Goal: Task Accomplishment & Management: Manage account settings

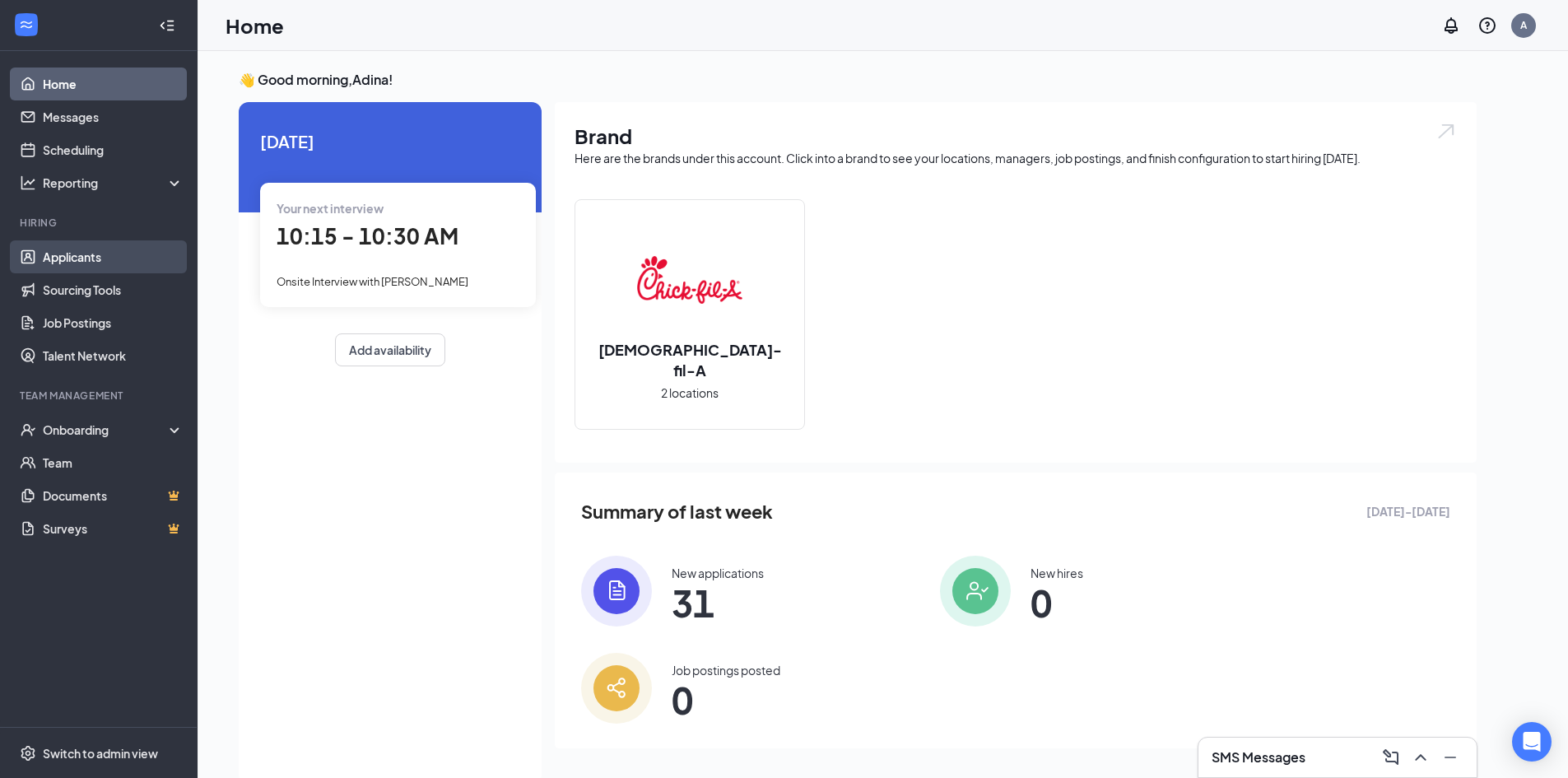
click at [69, 258] on link "Applicants" at bounding box center [113, 256] width 141 height 33
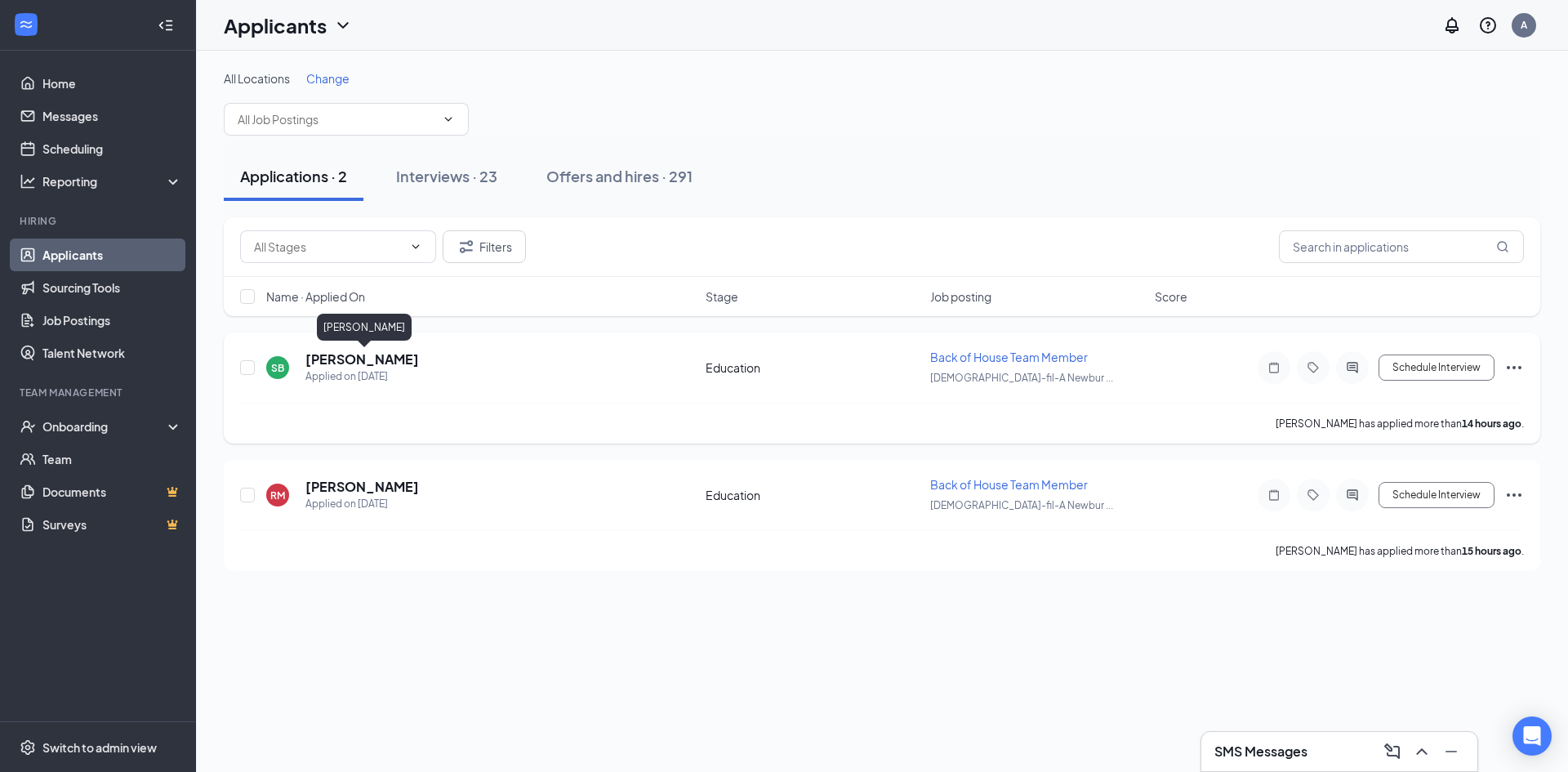
click at [359, 359] on h5 "[PERSON_NAME]" at bounding box center [362, 360] width 113 height 18
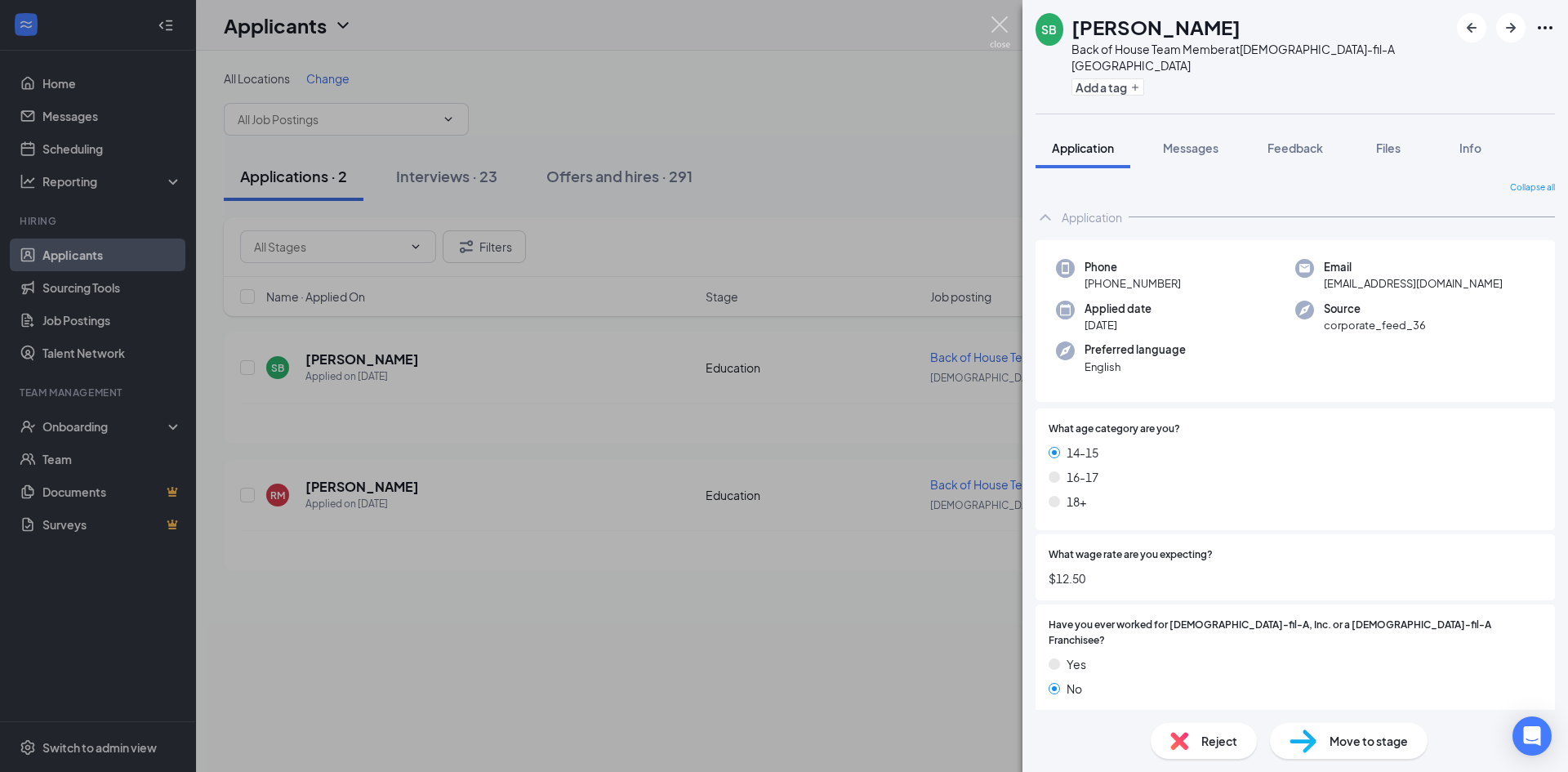
click at [998, 26] on img at bounding box center [999, 33] width 20 height 32
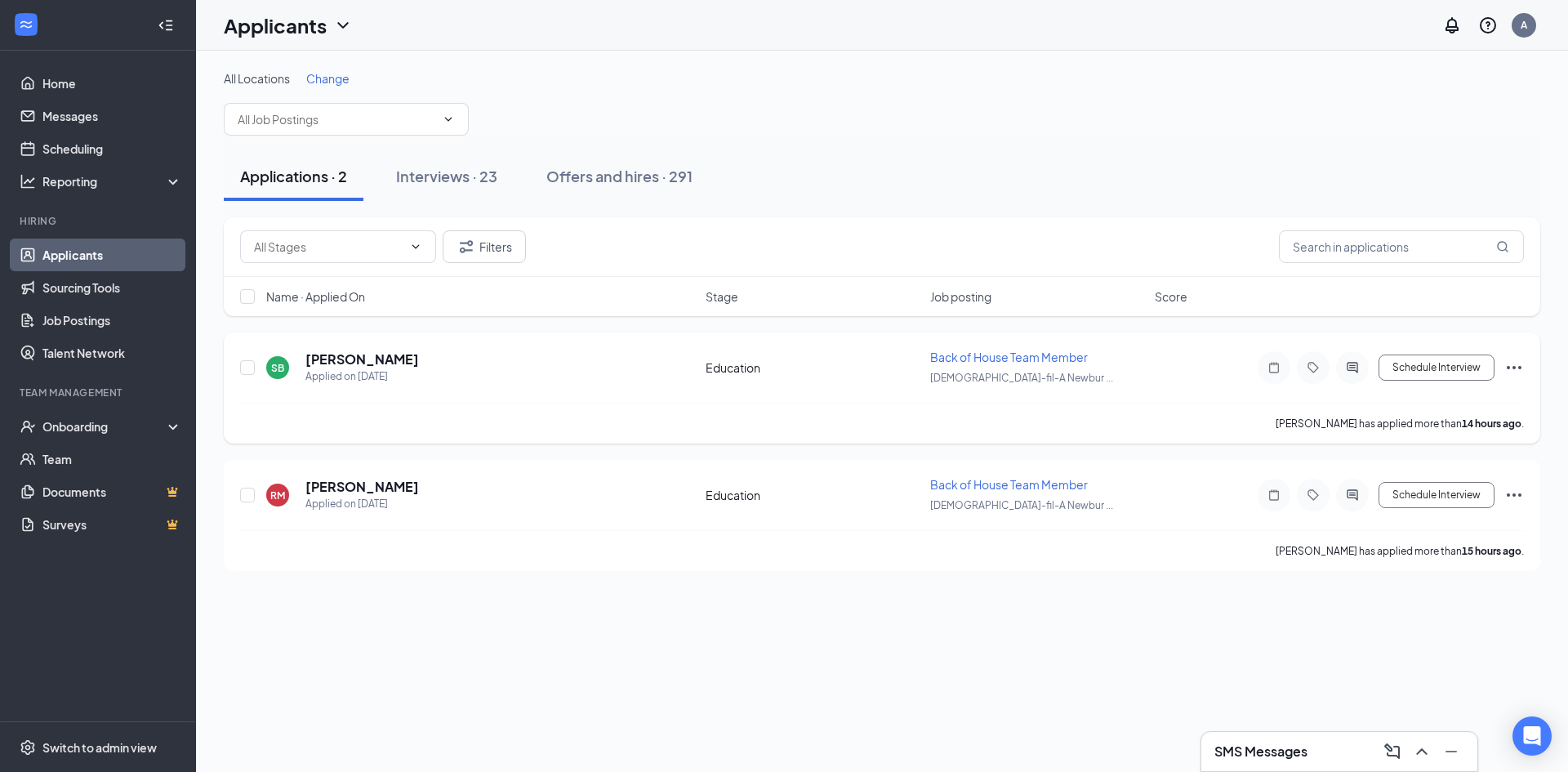
click at [1518, 368] on icon "Ellipses" at bounding box center [1514, 368] width 19 height 19
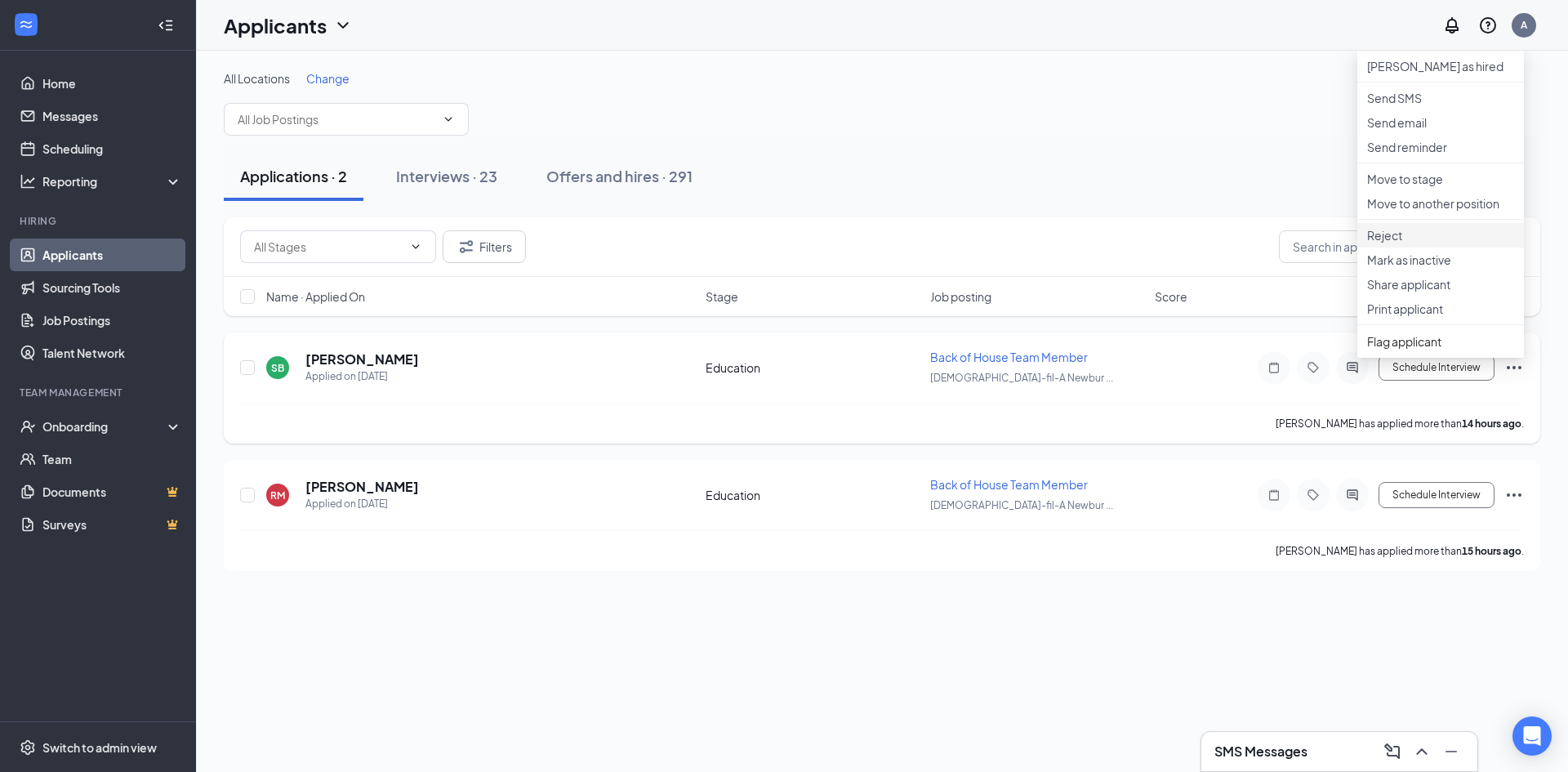
click at [1383, 244] on p "Reject" at bounding box center [1440, 235] width 147 height 17
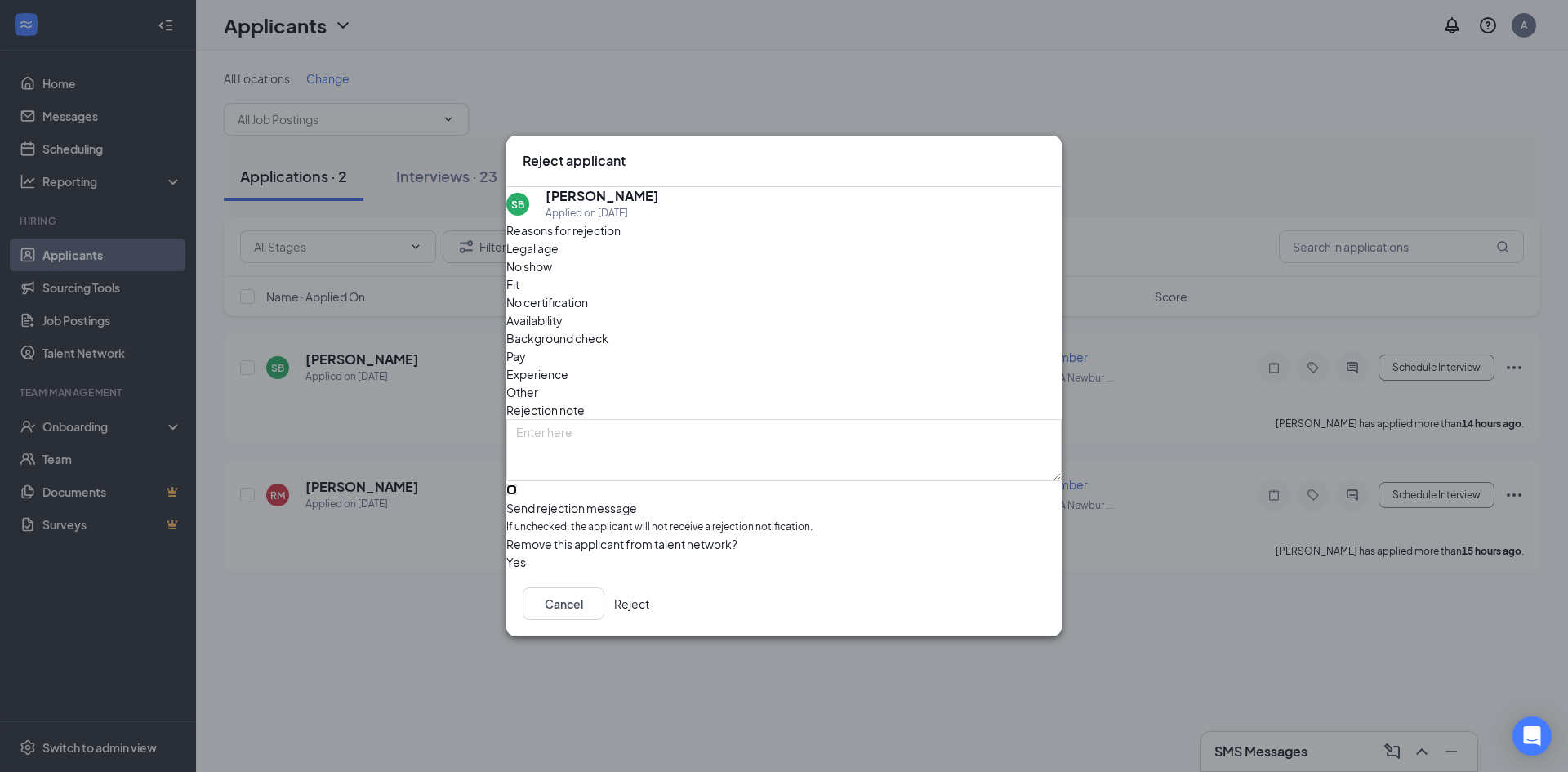
click at [517, 484] on input "Send rejection message If unchecked, the applicant will not receive a rejection…" at bounding box center [512, 490] width 11 height 11
checkbox input "true"
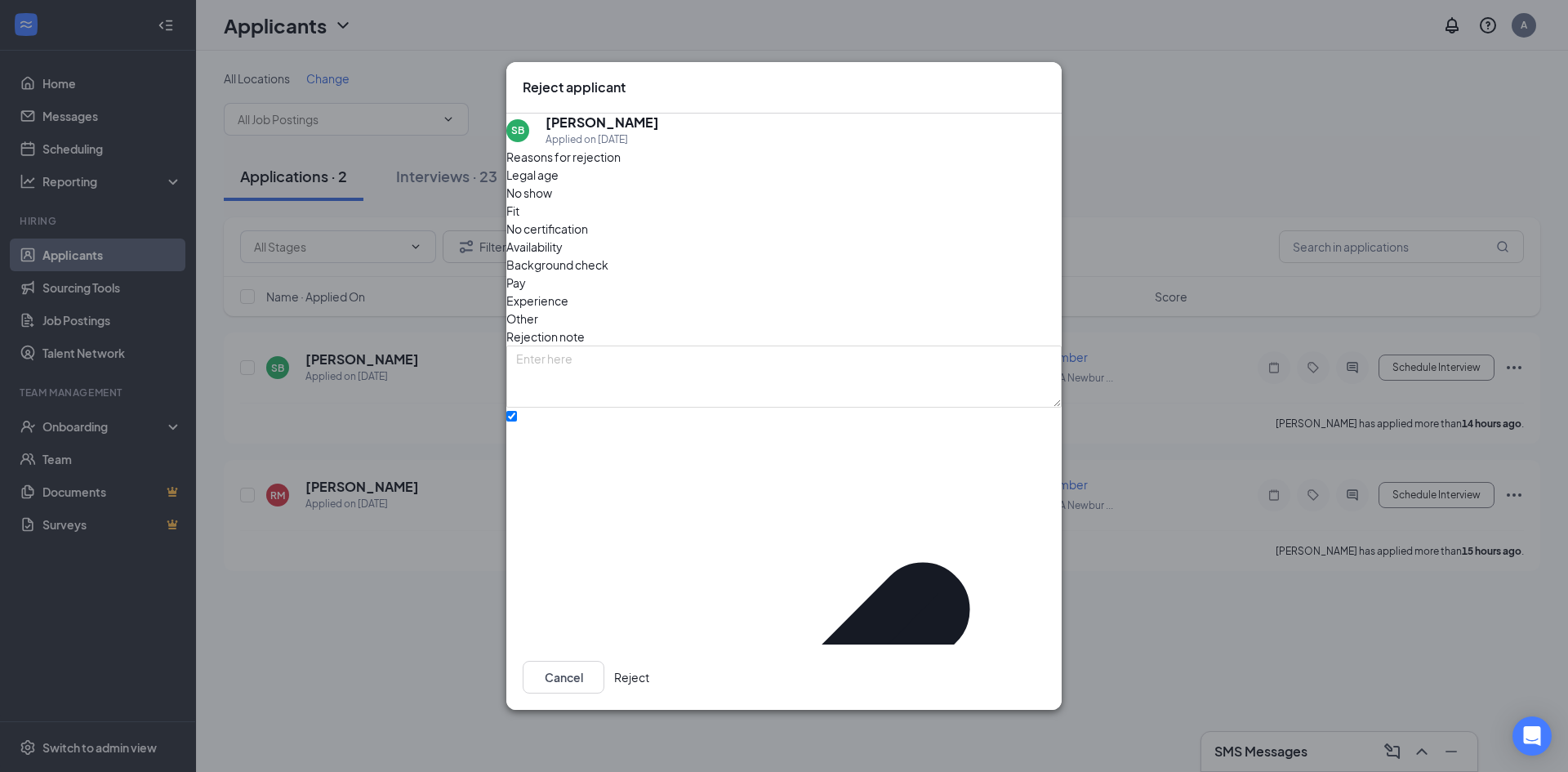
click at [650, 661] on button "Reject" at bounding box center [632, 677] width 35 height 33
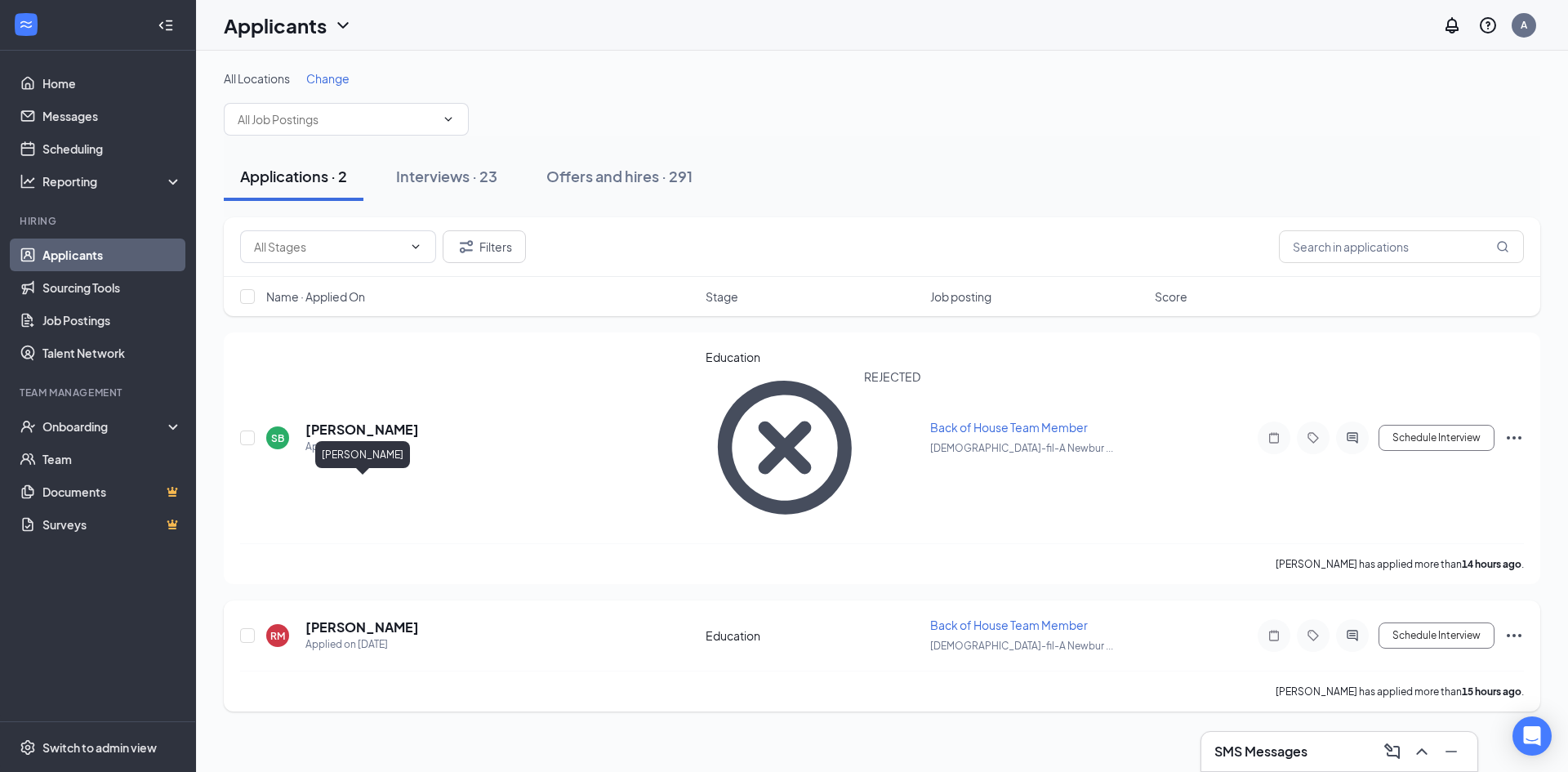
click at [361, 618] on h5 "[PERSON_NAME]" at bounding box center [362, 627] width 113 height 18
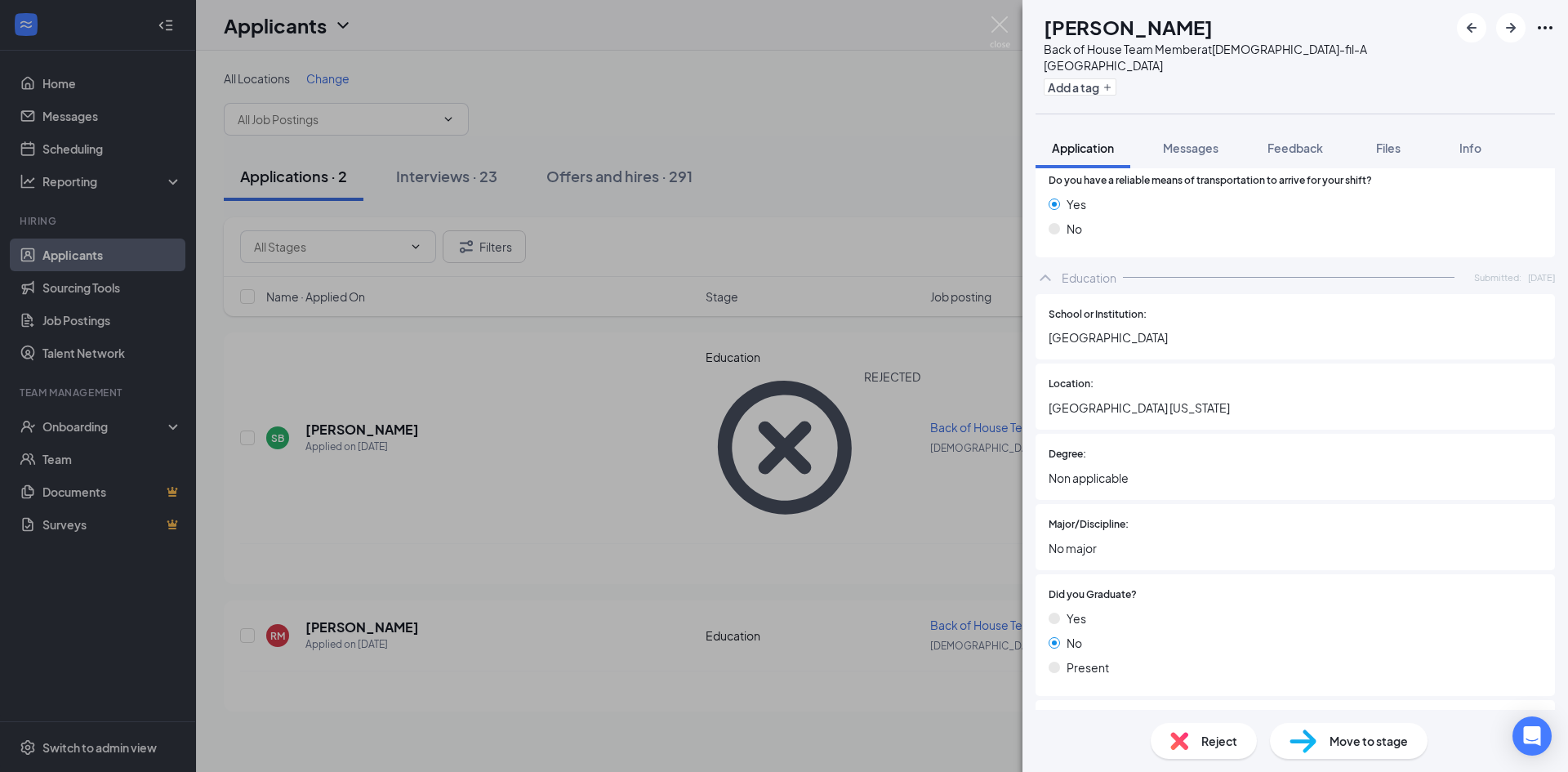
scroll to position [1797, 0]
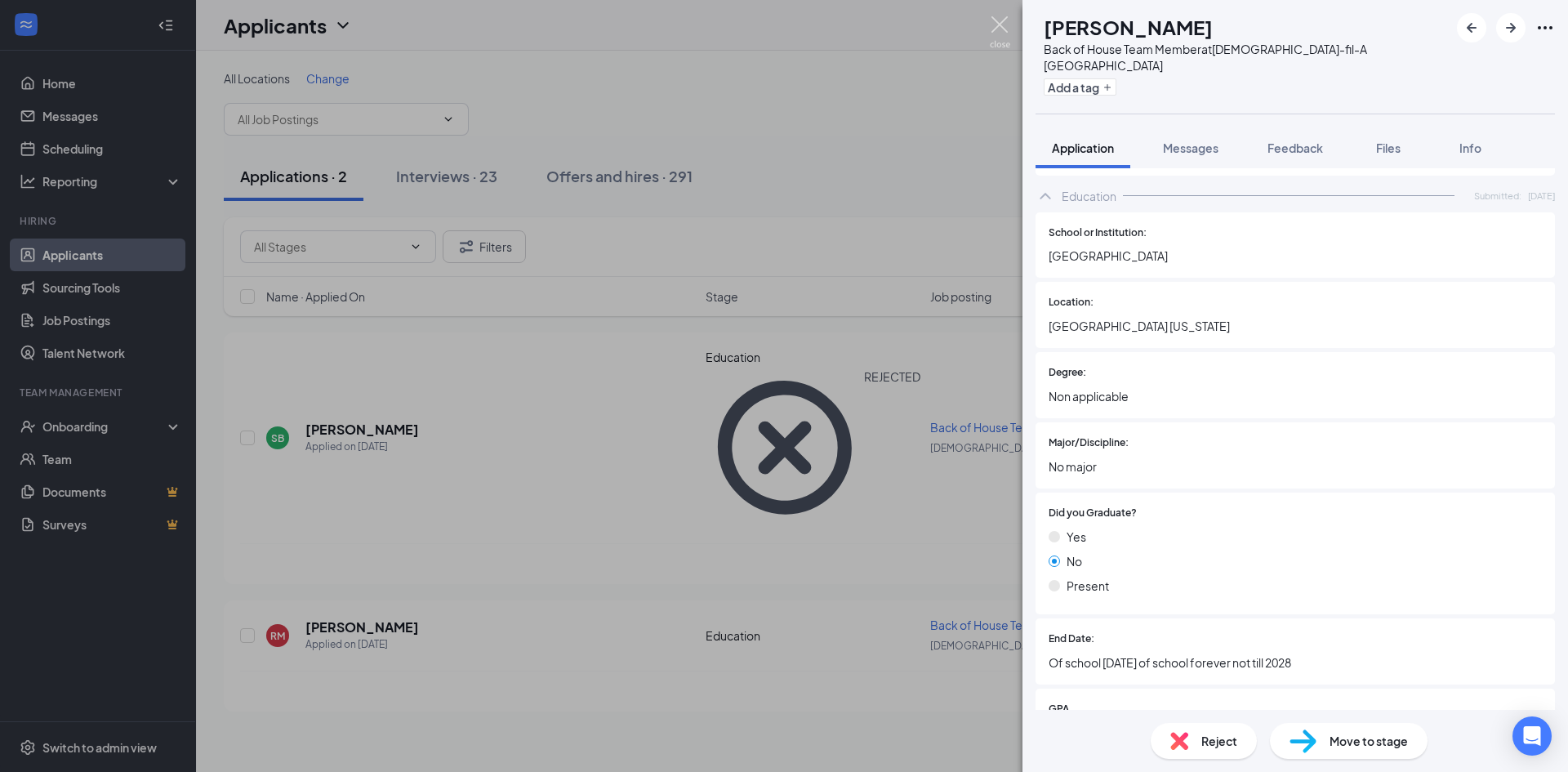
click at [996, 23] on img at bounding box center [999, 33] width 20 height 32
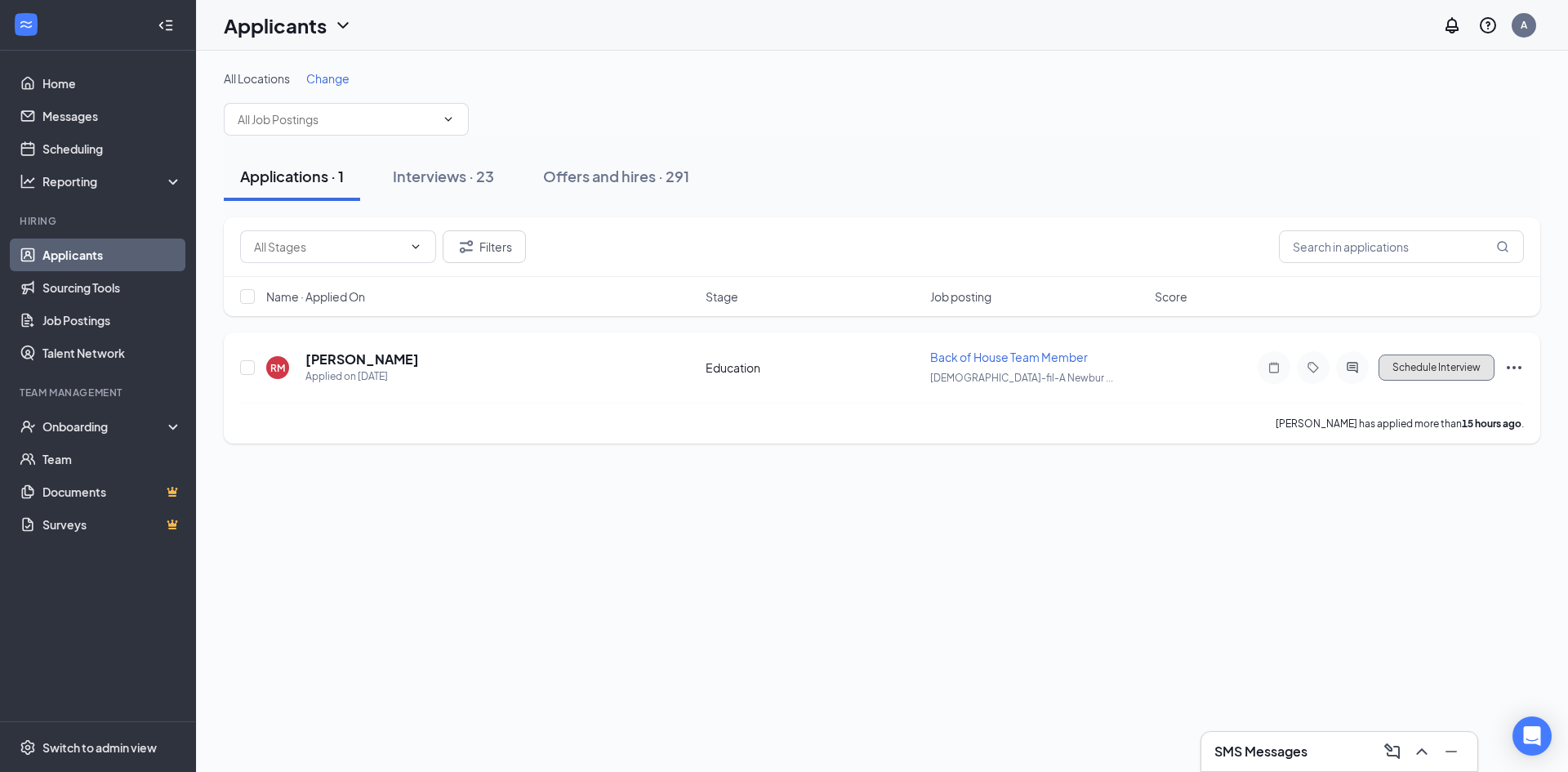
click at [1451, 364] on button "Schedule Interview" at bounding box center [1436, 368] width 116 height 26
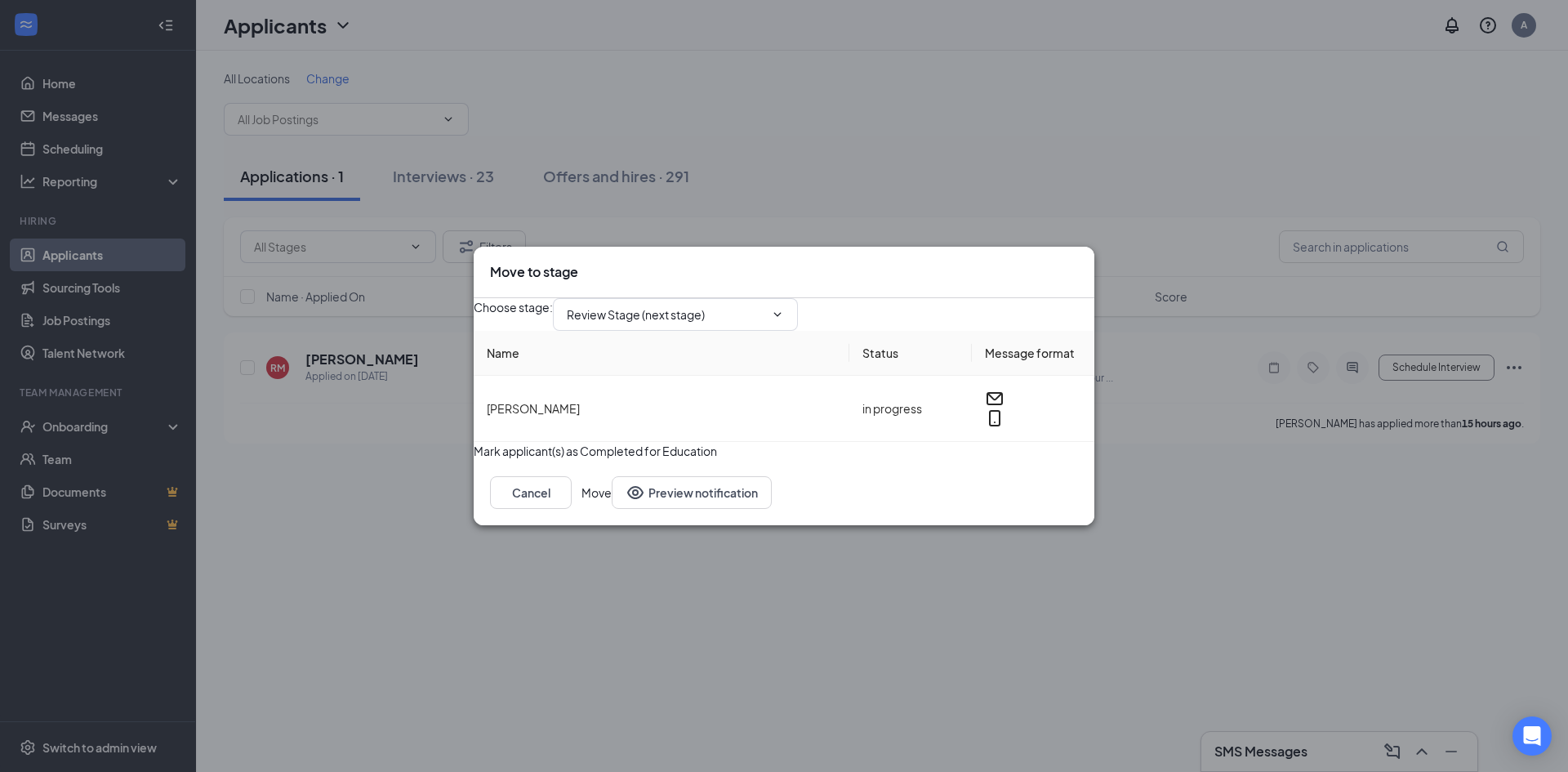
click at [612, 509] on button "Move" at bounding box center [597, 492] width 30 height 33
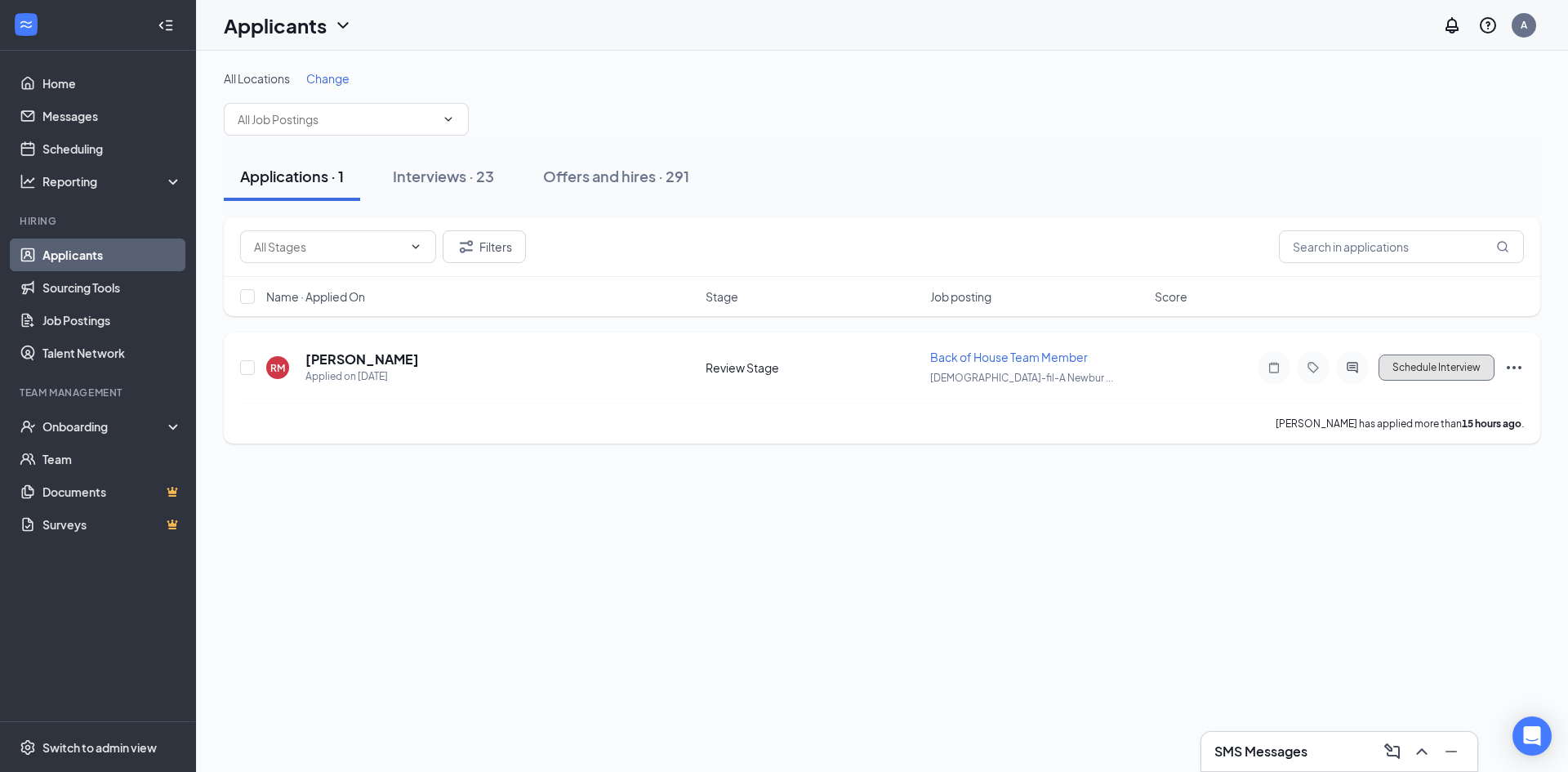
click at [1418, 368] on button "Schedule Interview" at bounding box center [1436, 368] width 116 height 26
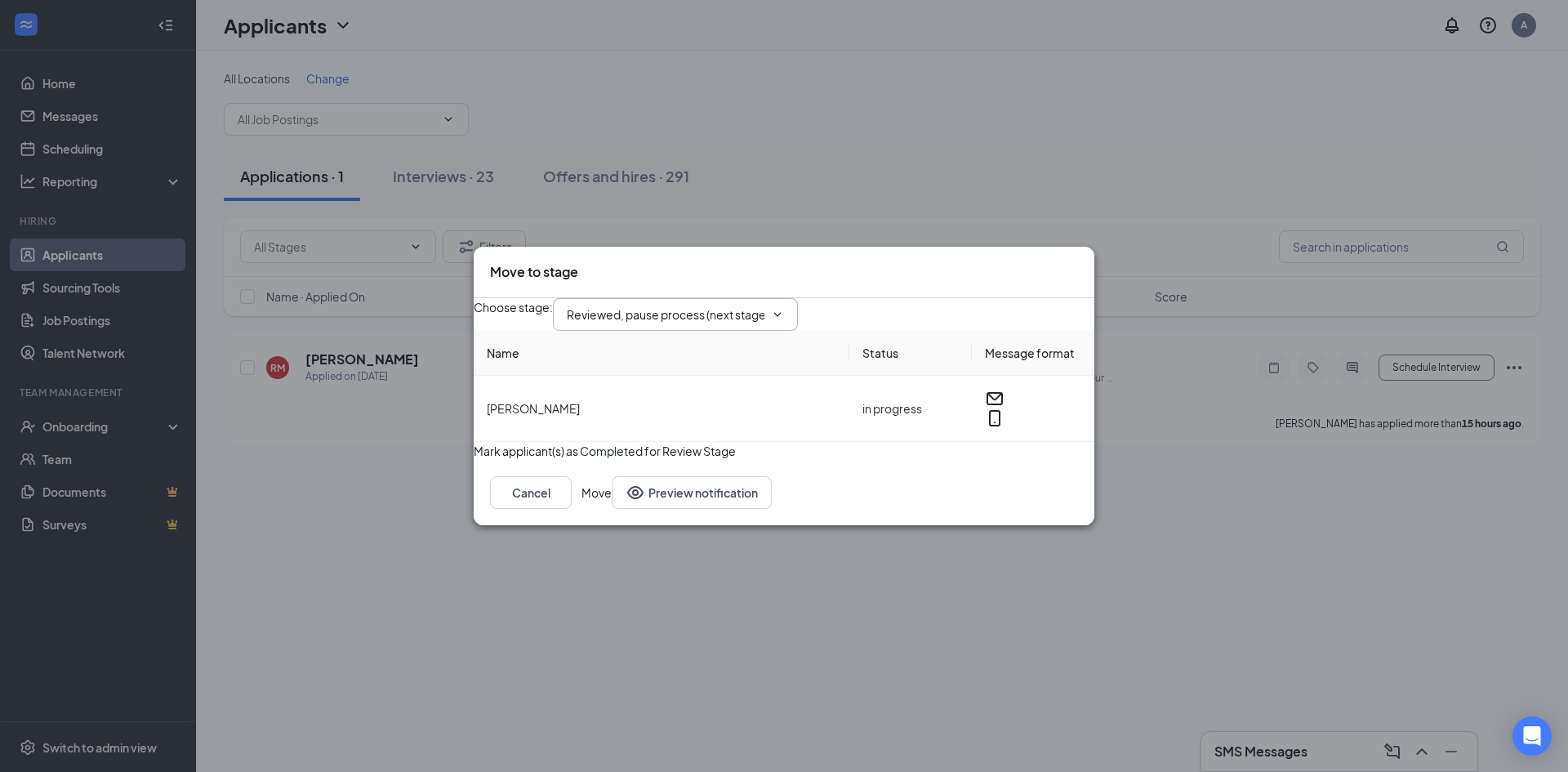
click at [784, 308] on span at bounding box center [775, 314] width 17 height 13
click at [784, 308] on icon "ChevronDown" at bounding box center [777, 314] width 13 height 13
click at [1078, 263] on icon "Cross" at bounding box center [1078, 263] width 0 height 0
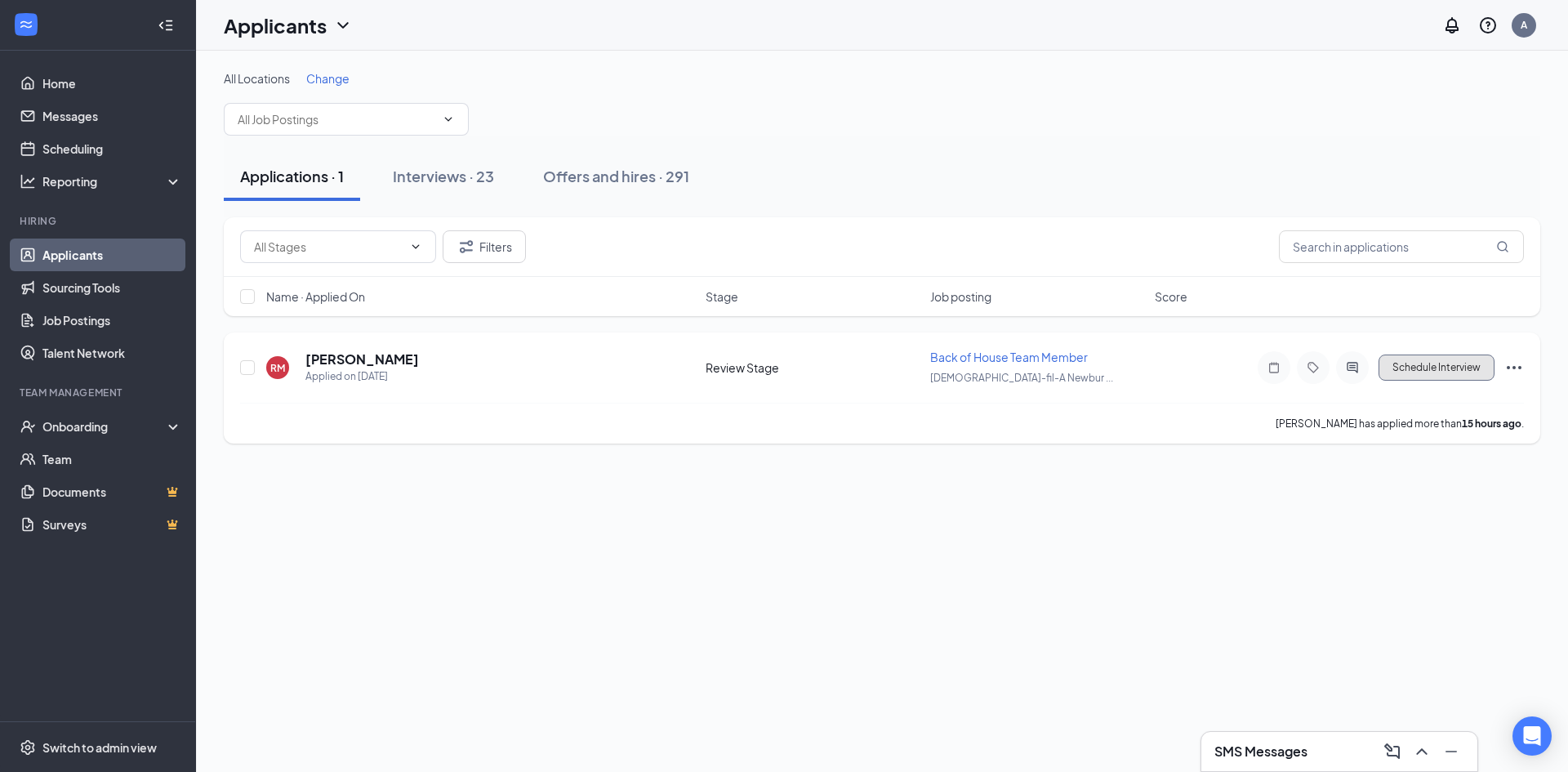
click at [1415, 372] on button "Schedule Interview" at bounding box center [1436, 368] width 116 height 26
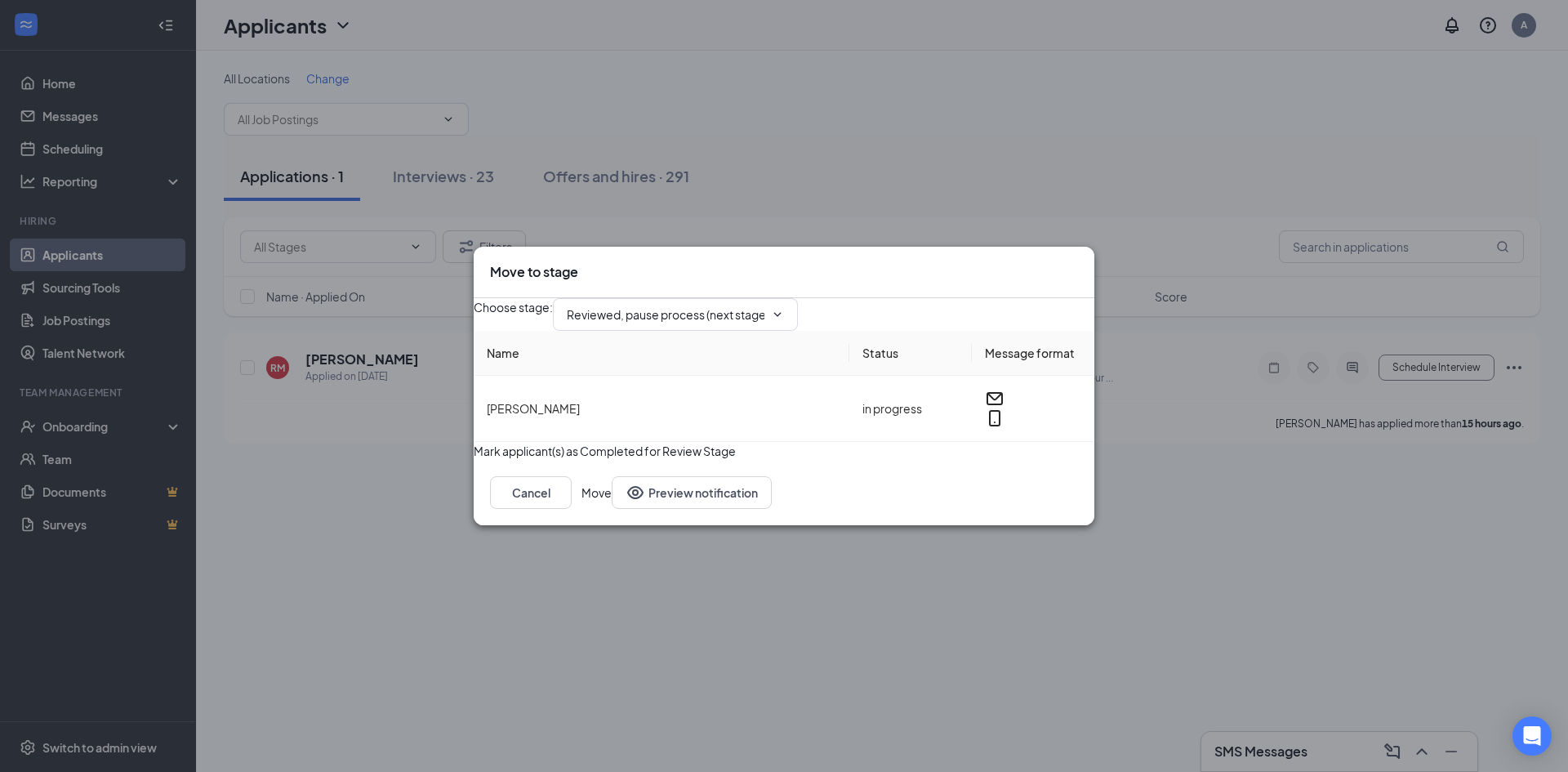
click at [612, 509] on button "Move" at bounding box center [597, 492] width 30 height 33
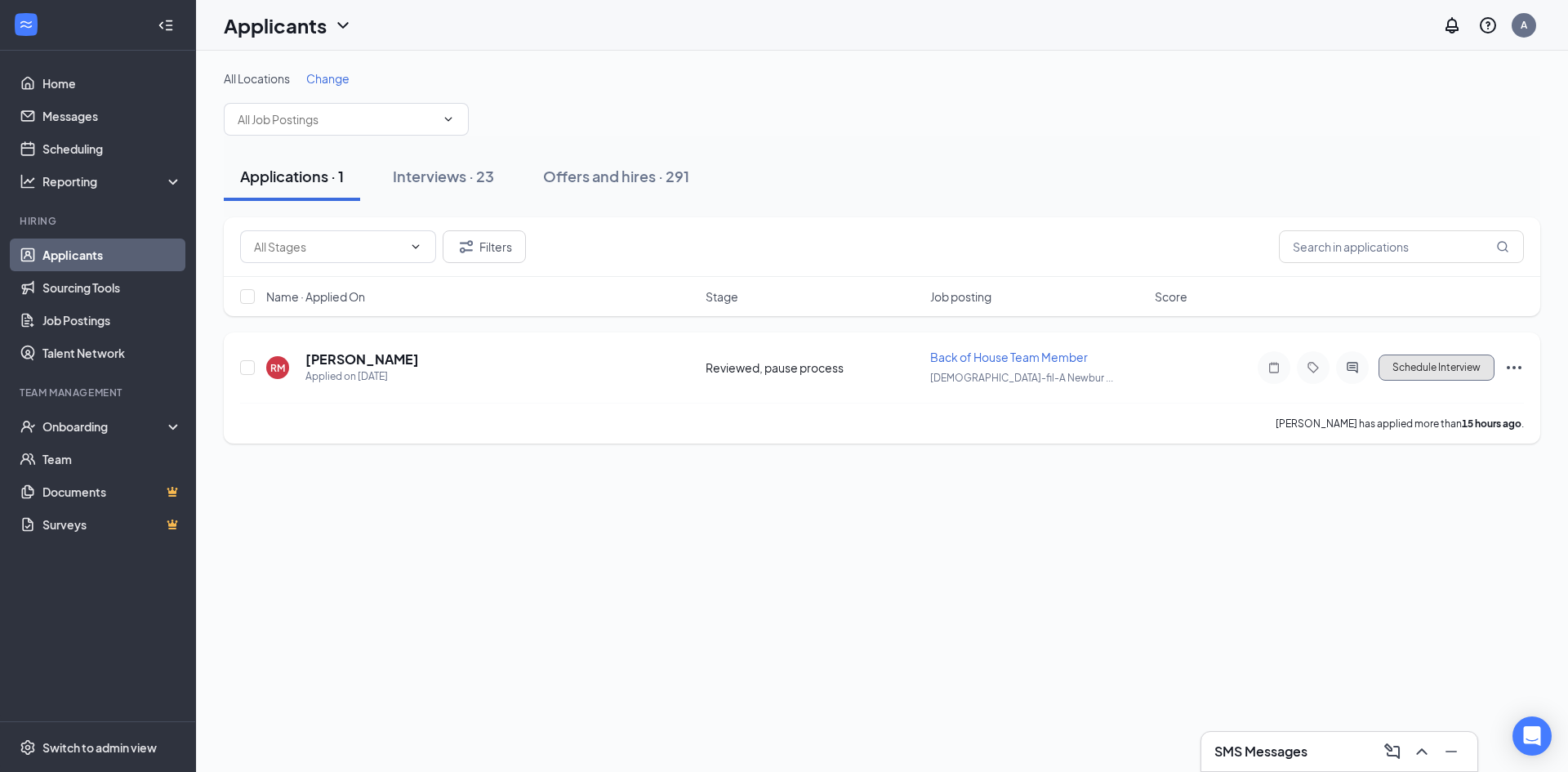
click at [1448, 372] on button "Schedule Interview" at bounding box center [1436, 368] width 116 height 26
type input "Onsite Interview (next stage)"
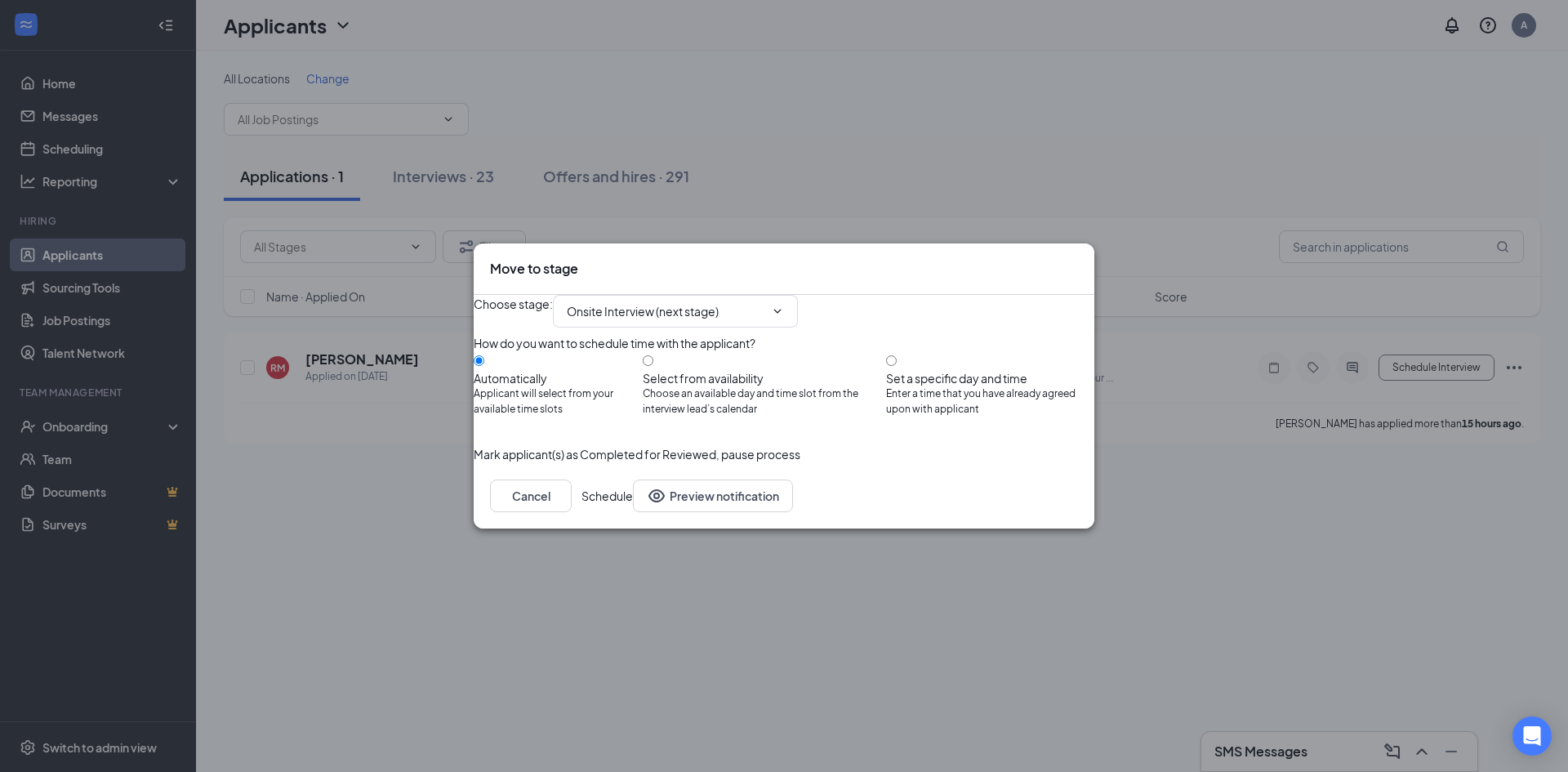
click at [633, 513] on button "Schedule" at bounding box center [607, 495] width 52 height 33
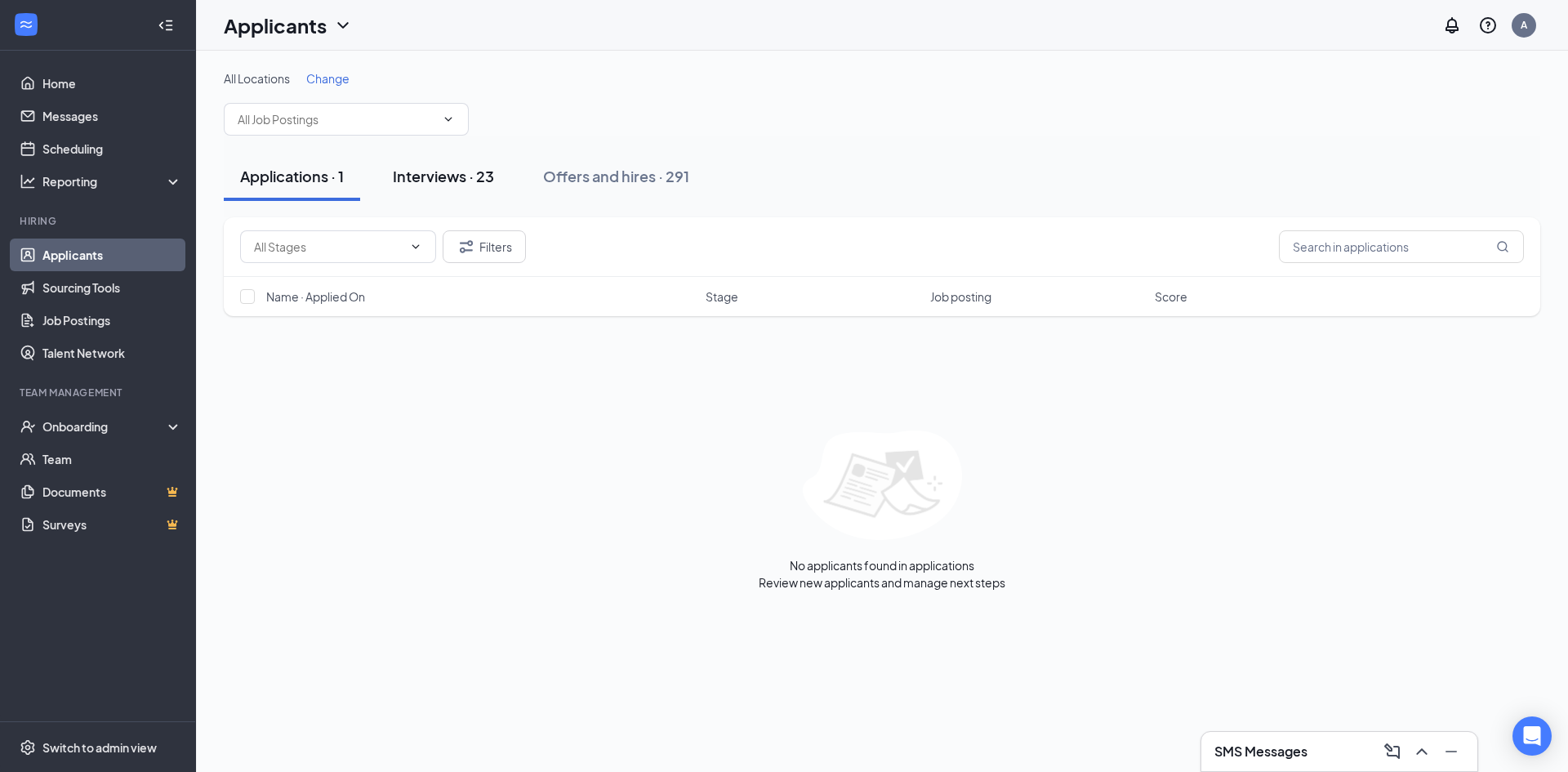
click at [447, 178] on div "Interviews · 23" at bounding box center [443, 176] width 101 height 20
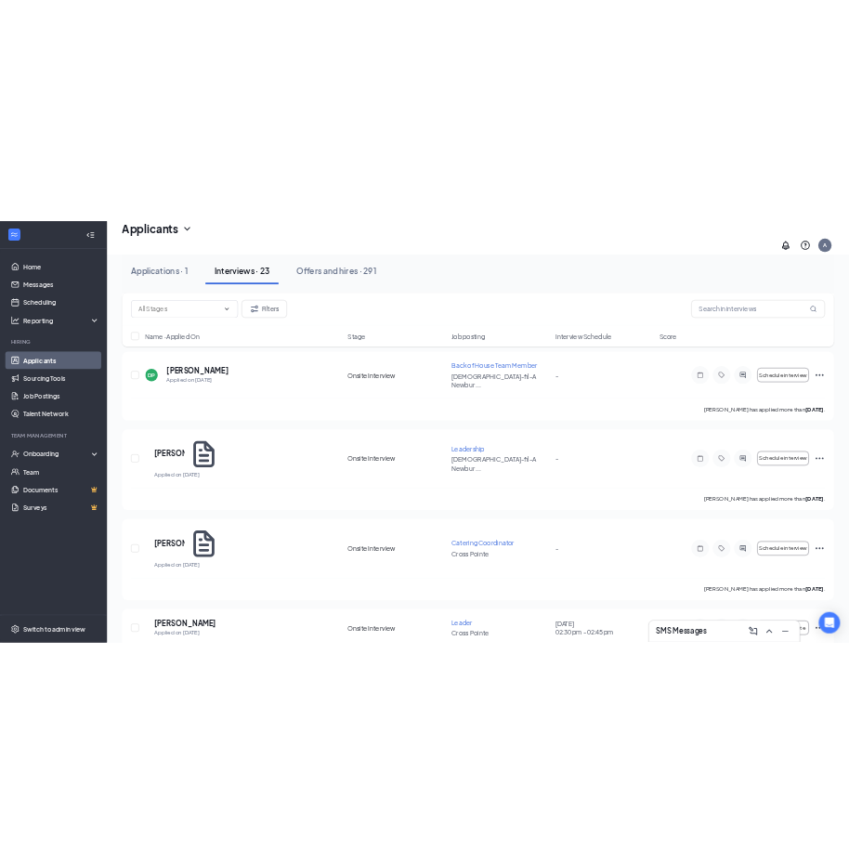
scroll to position [2084, 0]
